Goal: Information Seeking & Learning: Learn about a topic

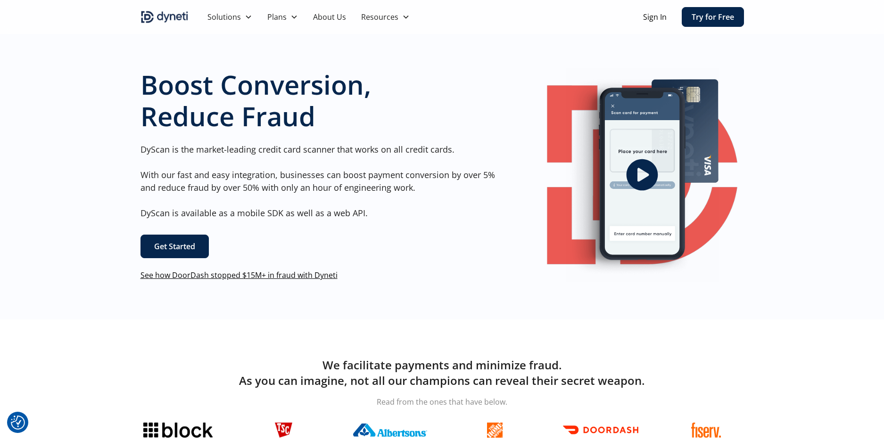
click at [638, 165] on icon "open lightbox" at bounding box center [642, 175] width 32 height 32
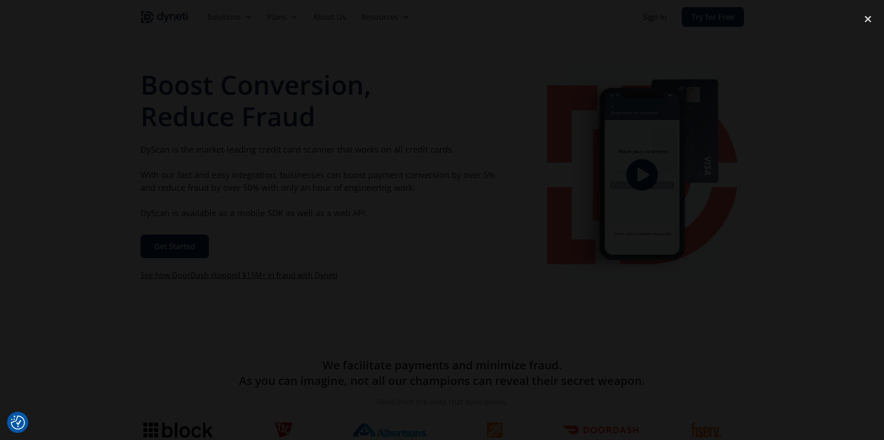
click at [790, 162] on div at bounding box center [442, 220] width 884 height 423
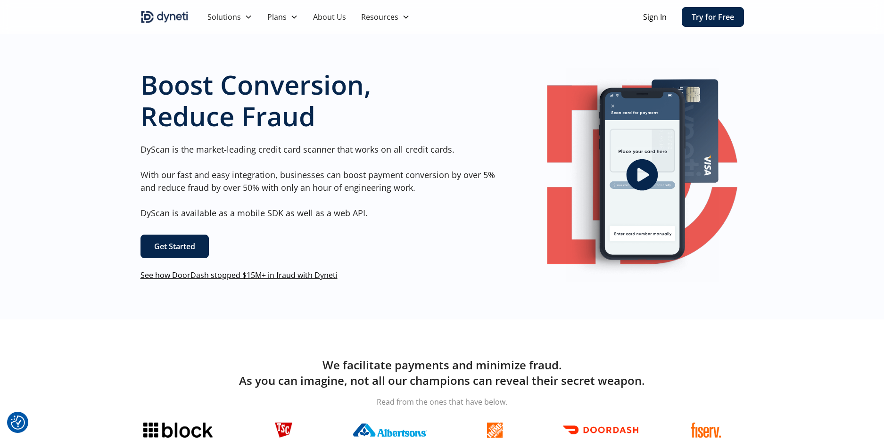
click at [317, 19] on link "About Us" at bounding box center [329, 17] width 48 height 34
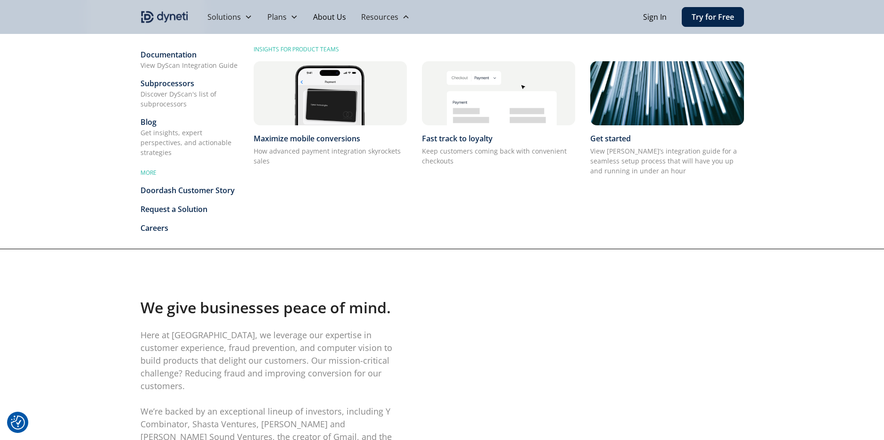
click at [374, 17] on div "Resources" at bounding box center [379, 16] width 37 height 11
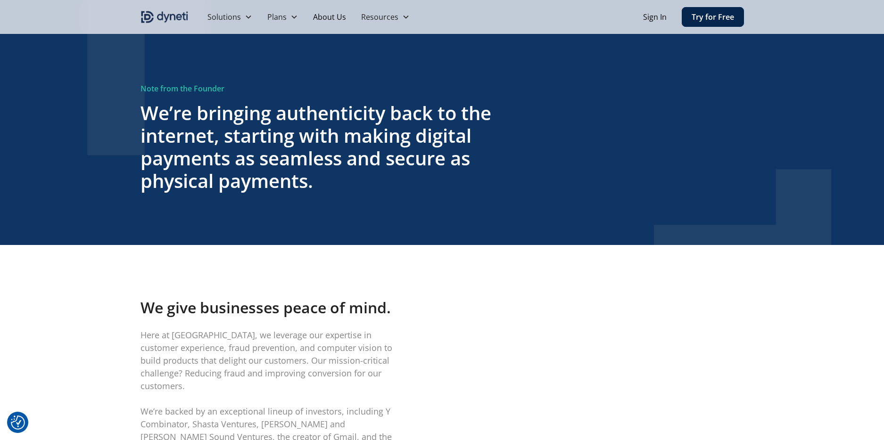
click at [374, 17] on div "Resources" at bounding box center [379, 16] width 37 height 11
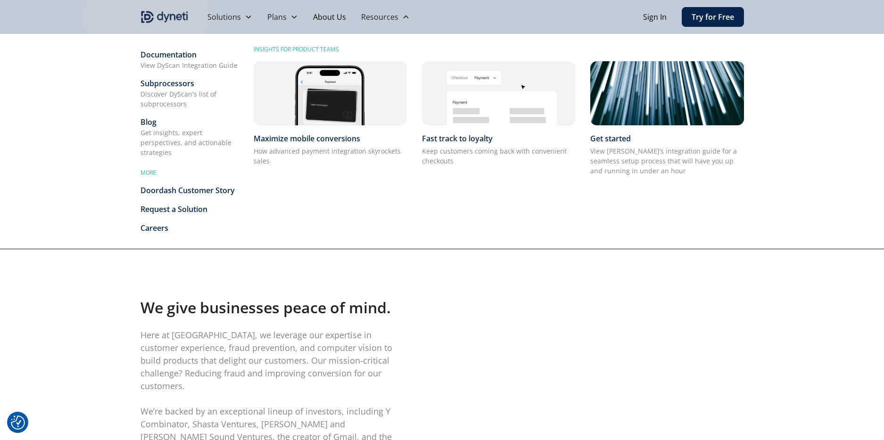
click at [150, 123] on div "Blog" at bounding box center [189, 121] width 98 height 11
click at [164, 56] on div "Documentation" at bounding box center [189, 54] width 98 height 11
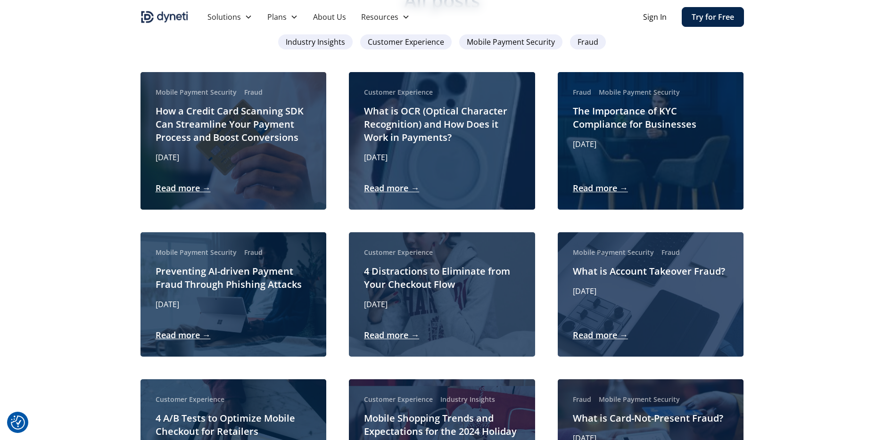
scroll to position [559, 0]
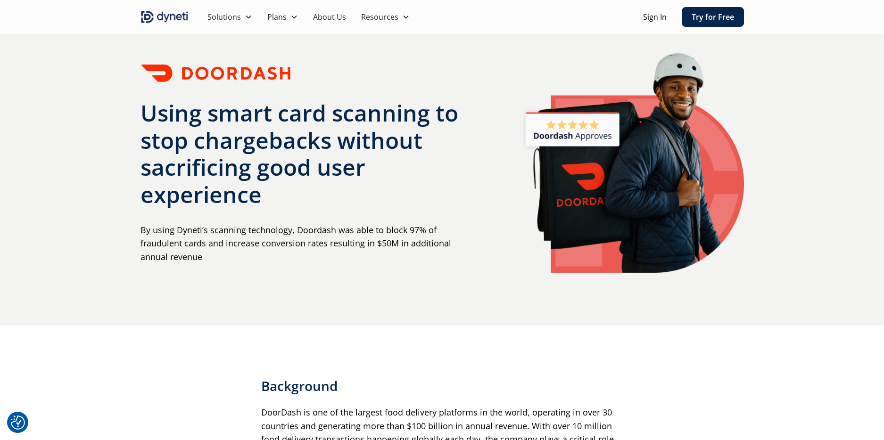
click at [97, 244] on div "Using smart card scanning to stop chargebacks without sacrificing good user exp…" at bounding box center [442, 163] width 884 height 326
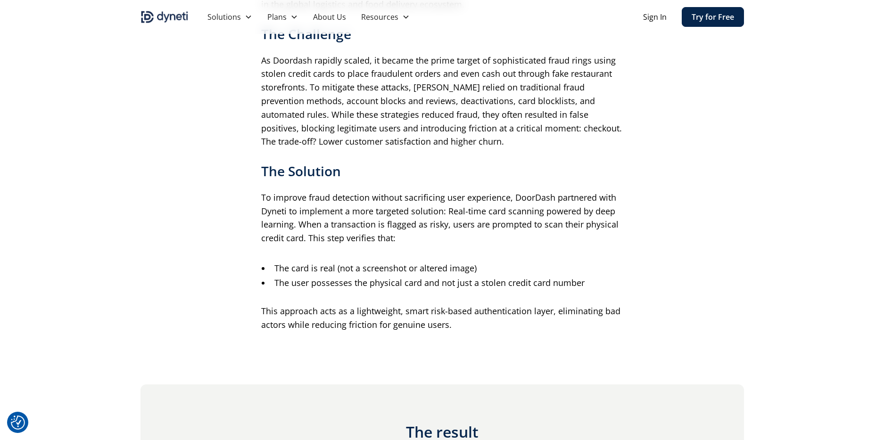
scroll to position [664, 0]
